Goal: Information Seeking & Learning: Learn about a topic

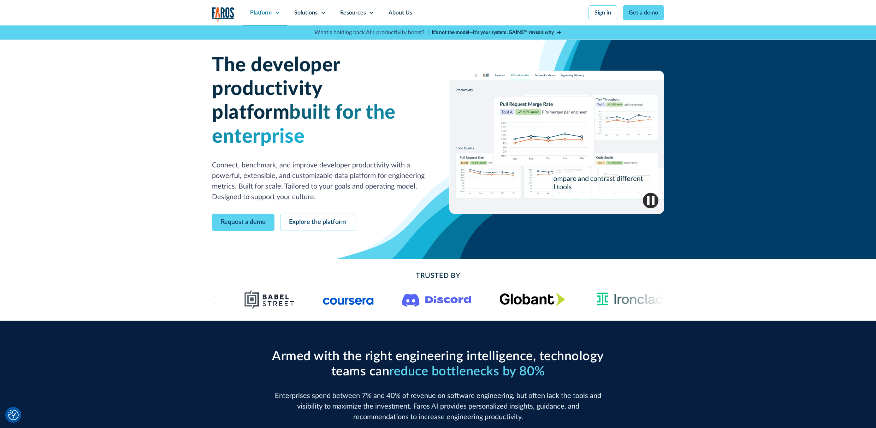
click at [261, 12] on div "Platform" at bounding box center [261, 12] width 22 height 8
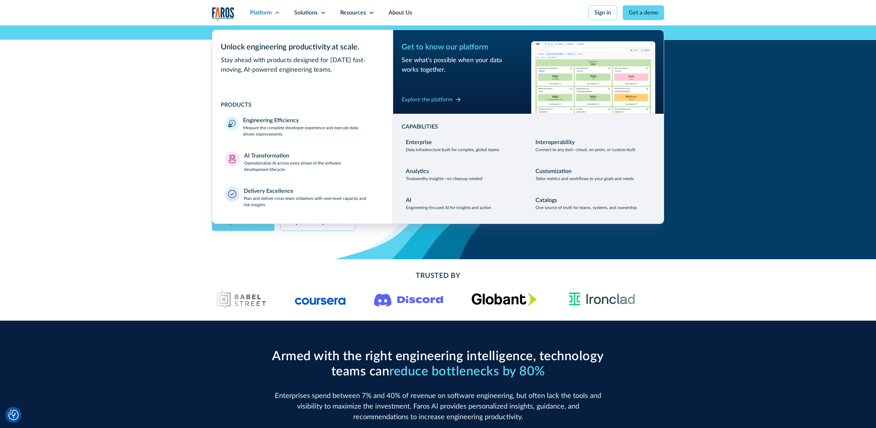
click at [131, 136] on div "The developer productivity platform built for the enterprise Connect, benchmark…" at bounding box center [438, 142] width 876 height 234
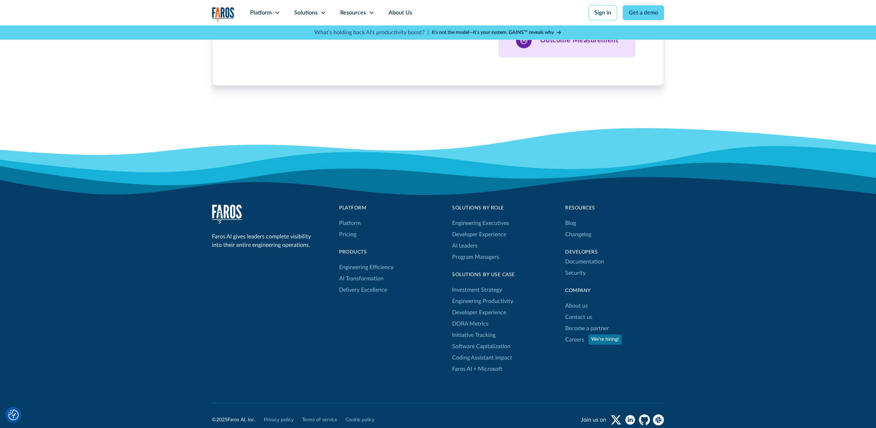
scroll to position [2259, 0]
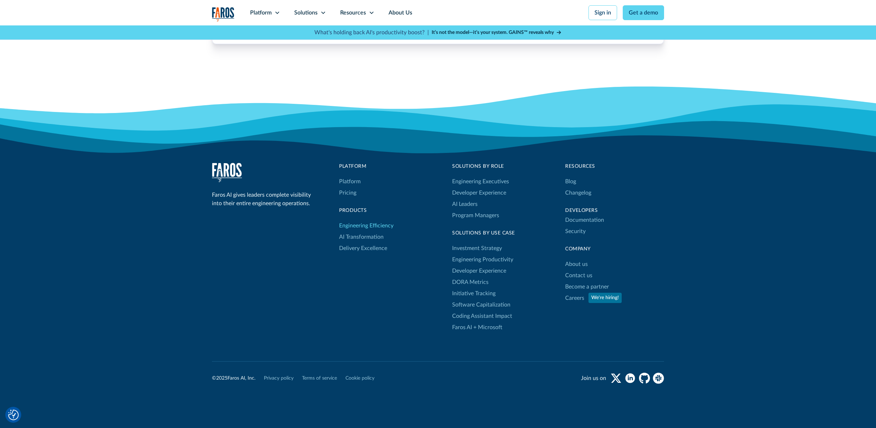
click at [361, 220] on link "Engineering Efficiency" at bounding box center [366, 225] width 54 height 11
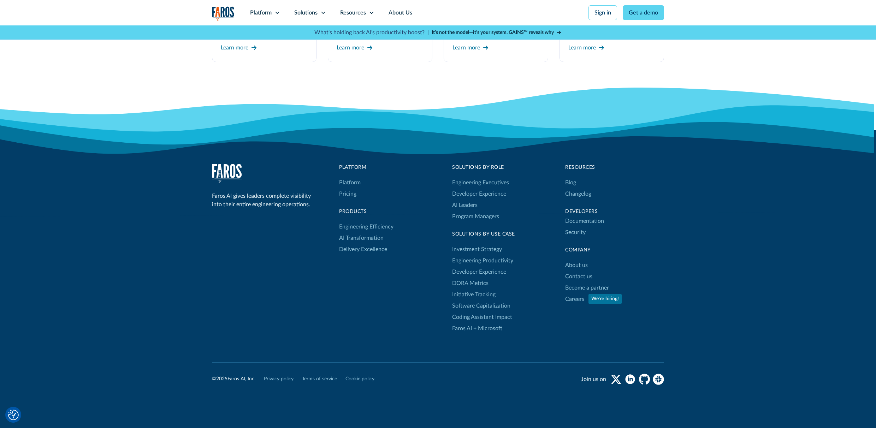
scroll to position [1919, 0]
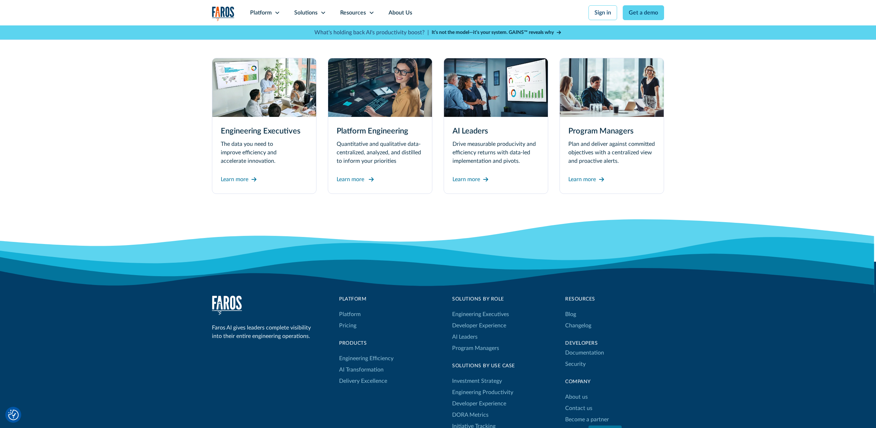
click at [354, 180] on div "Learn more" at bounding box center [351, 179] width 28 height 8
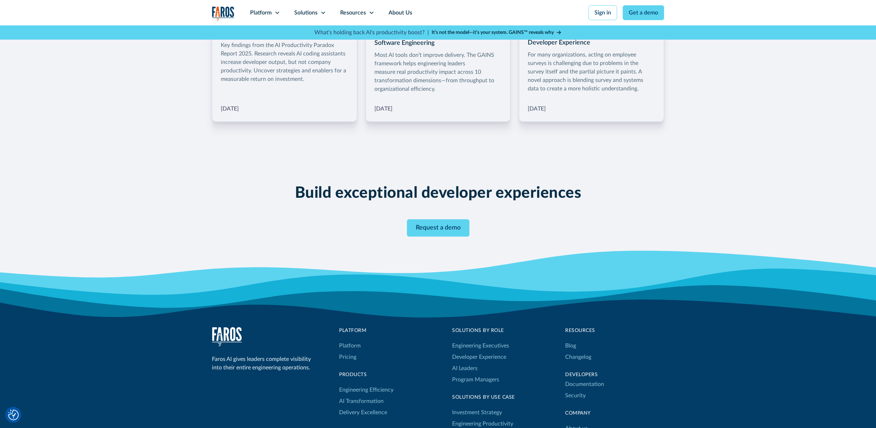
scroll to position [1374, 0]
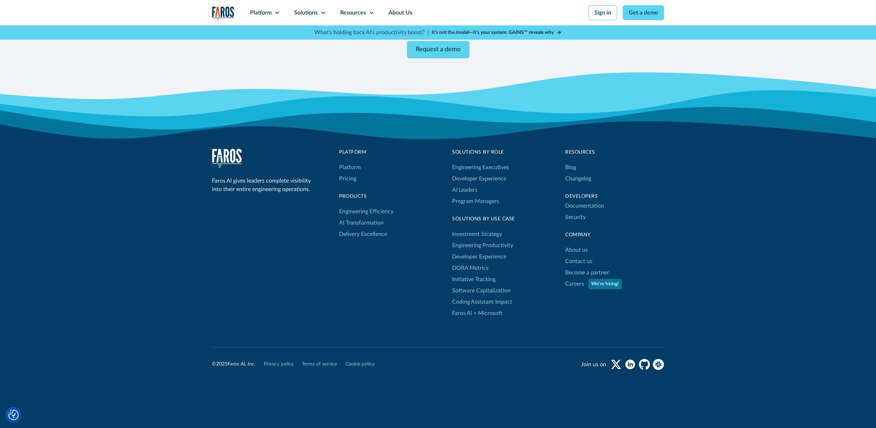
click at [351, 173] on link "Pricing" at bounding box center [347, 178] width 17 height 11
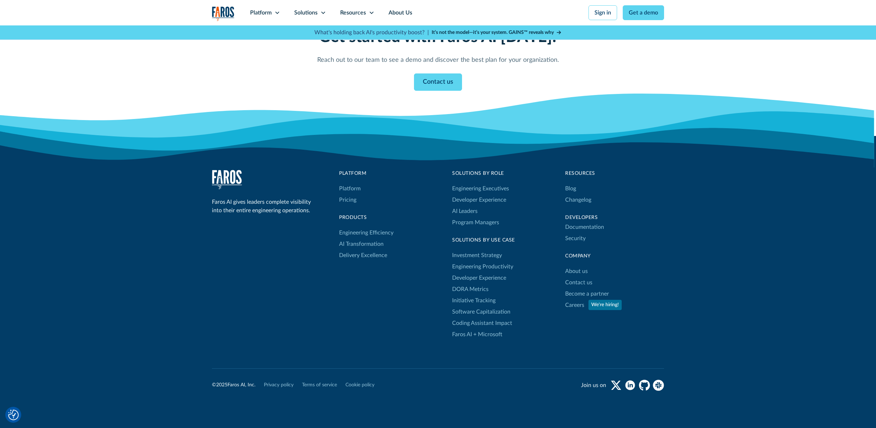
scroll to position [699, 0]
